Goal: Task Accomplishment & Management: Complete application form

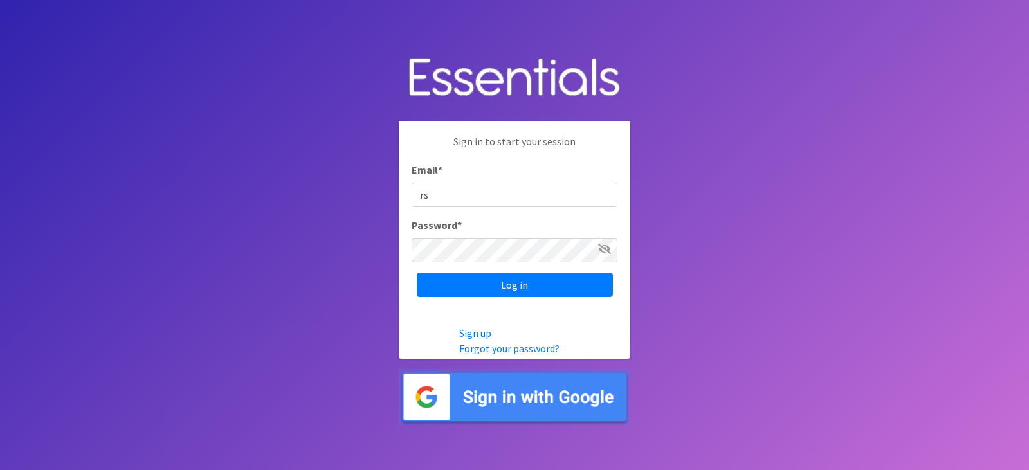
type input "[EMAIL_ADDRESS][DOMAIN_NAME]"
click at [417, 273] on input "Log in" at bounding box center [515, 285] width 196 height 24
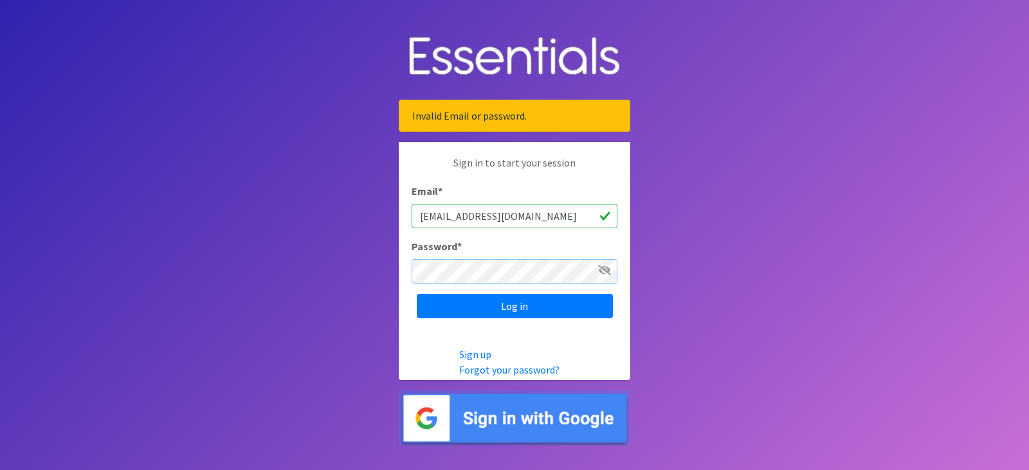
click at [417, 294] on input "Log in" at bounding box center [515, 306] width 196 height 24
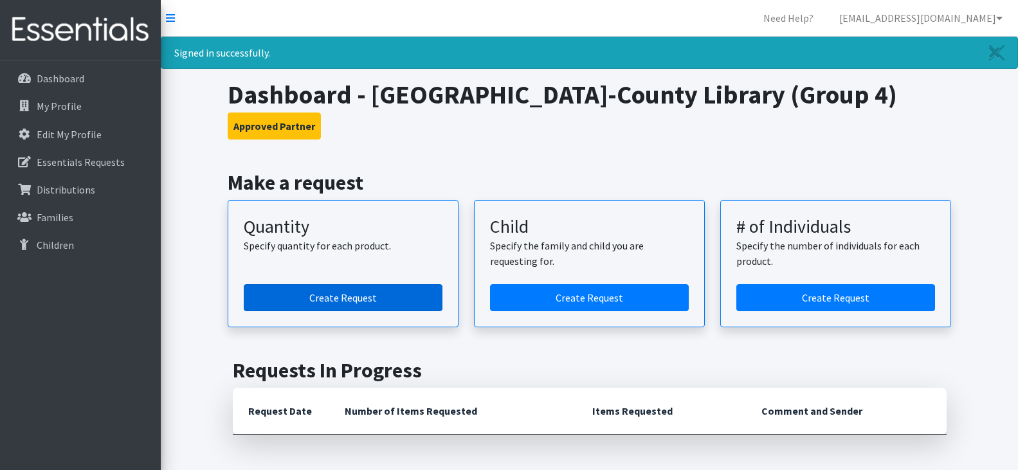
click at [345, 295] on link "Create Request" at bounding box center [343, 297] width 199 height 27
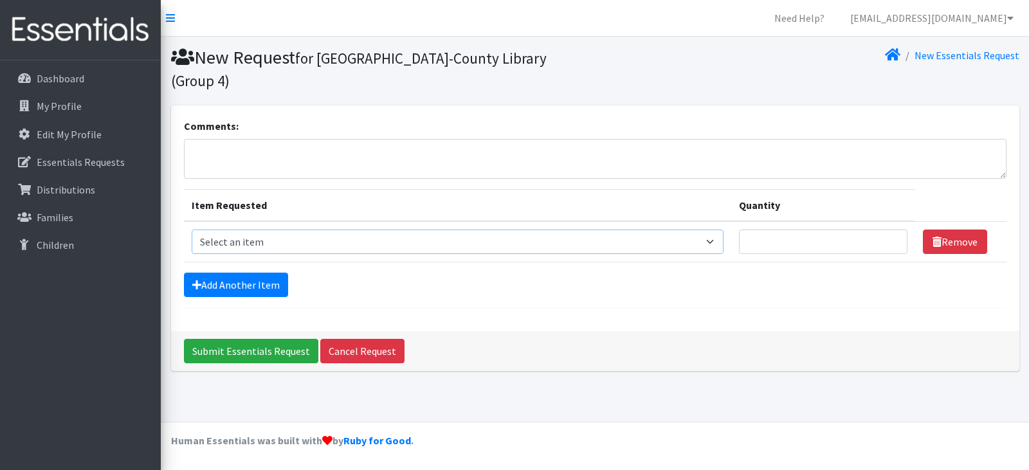
click at [715, 230] on select "Select an item Period Supplies: Mixed Kits (order by bag) Applicator-free tampo…" at bounding box center [458, 242] width 533 height 24
click at [631, 293] on div "Comments: Item Requested Quantity Item Requested Select an item Period Supplies…" at bounding box center [595, 219] width 849 height 226
click at [979, 20] on link "[EMAIL_ADDRESS][DOMAIN_NAME]" at bounding box center [932, 18] width 184 height 26
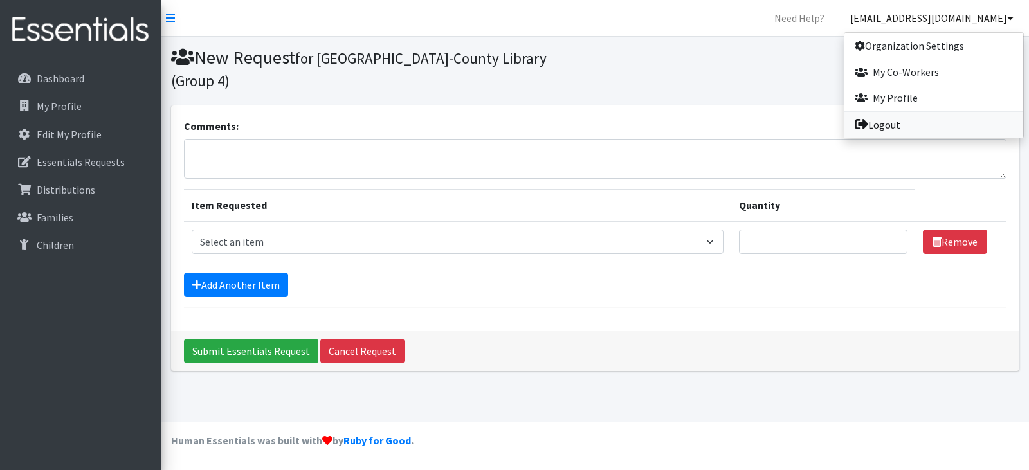
click at [905, 122] on link "Logout" at bounding box center [934, 125] width 179 height 26
